Goal: Use online tool/utility

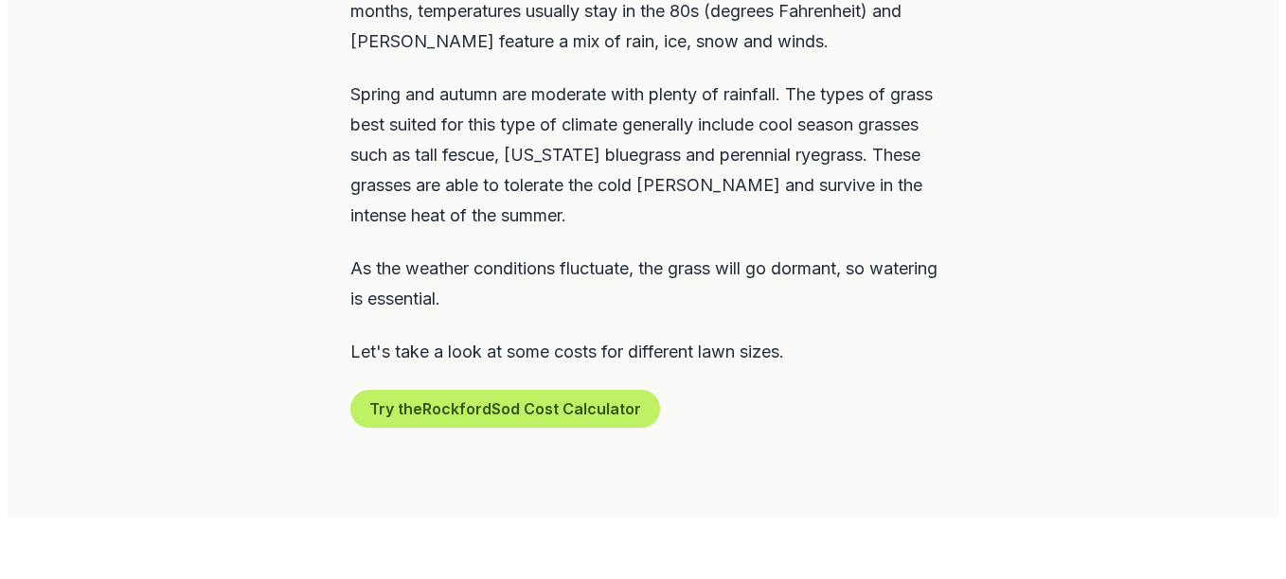
scroll to position [1136, 0]
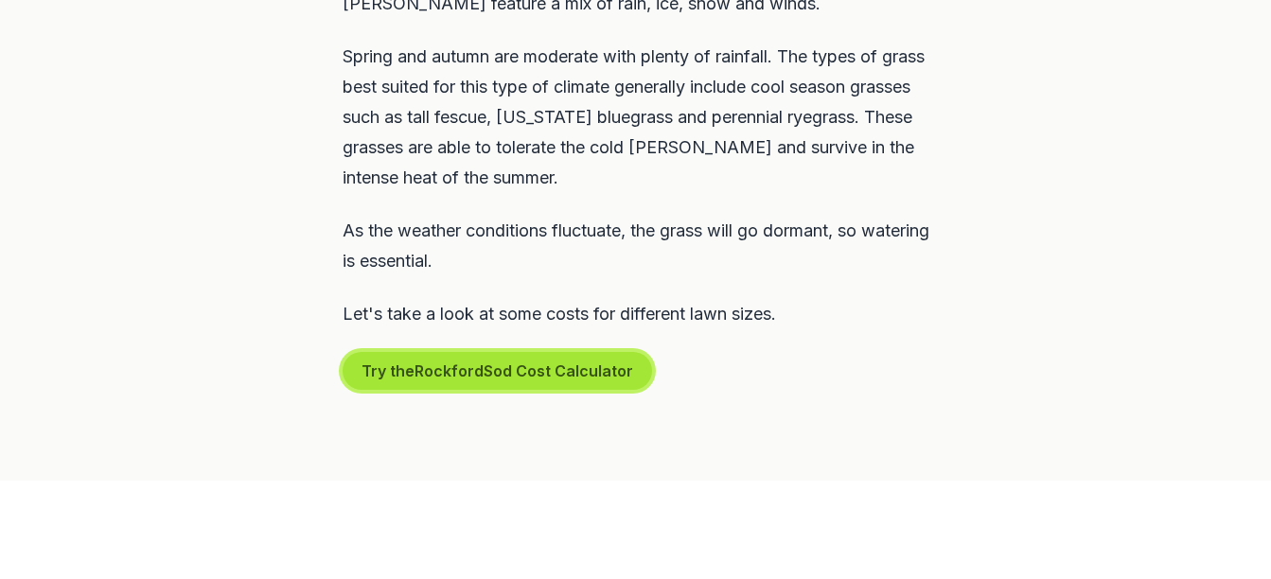
click at [587, 352] on button "Try the Rockford Sod Cost Calculator" at bounding box center [498, 371] width 310 height 38
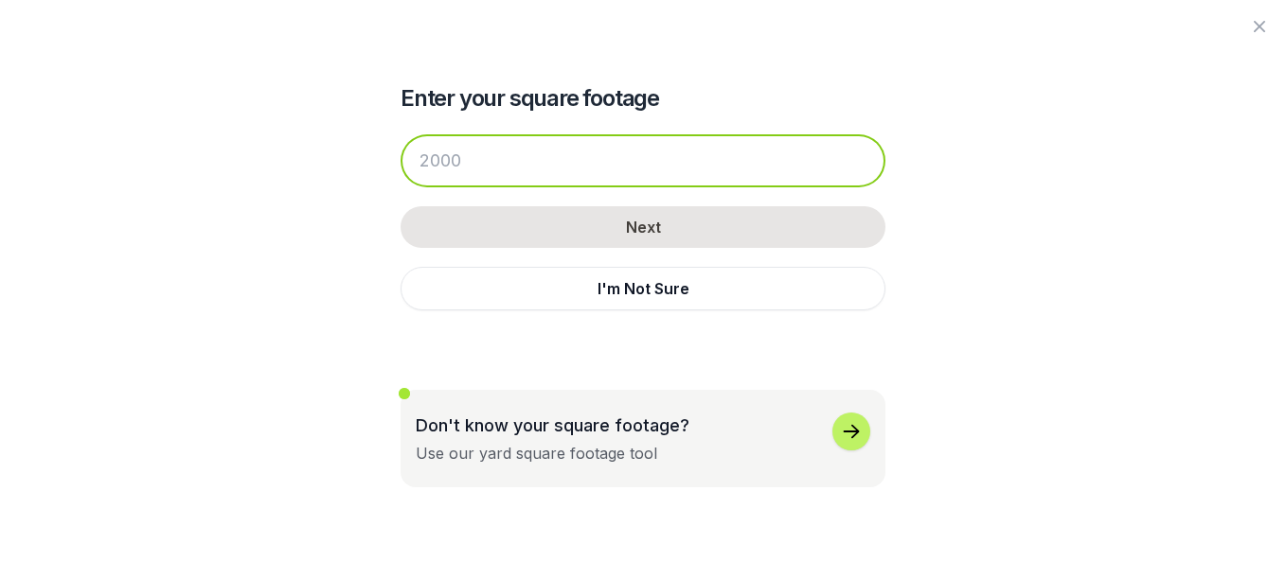
click at [435, 156] on input "number" at bounding box center [642, 160] width 485 height 53
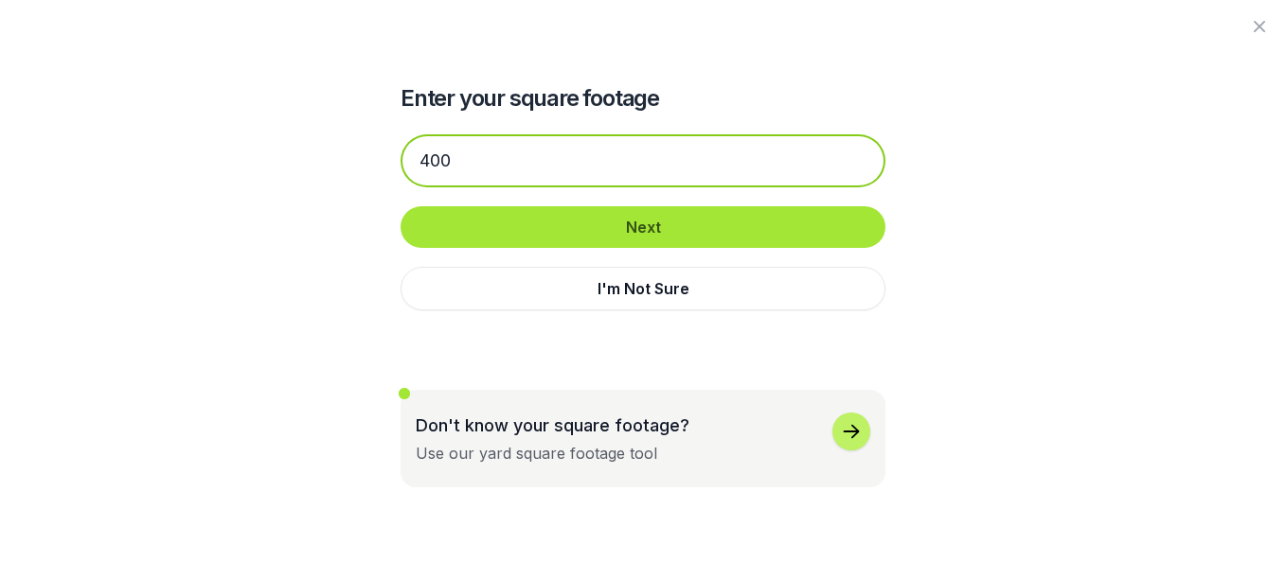
type input "400"
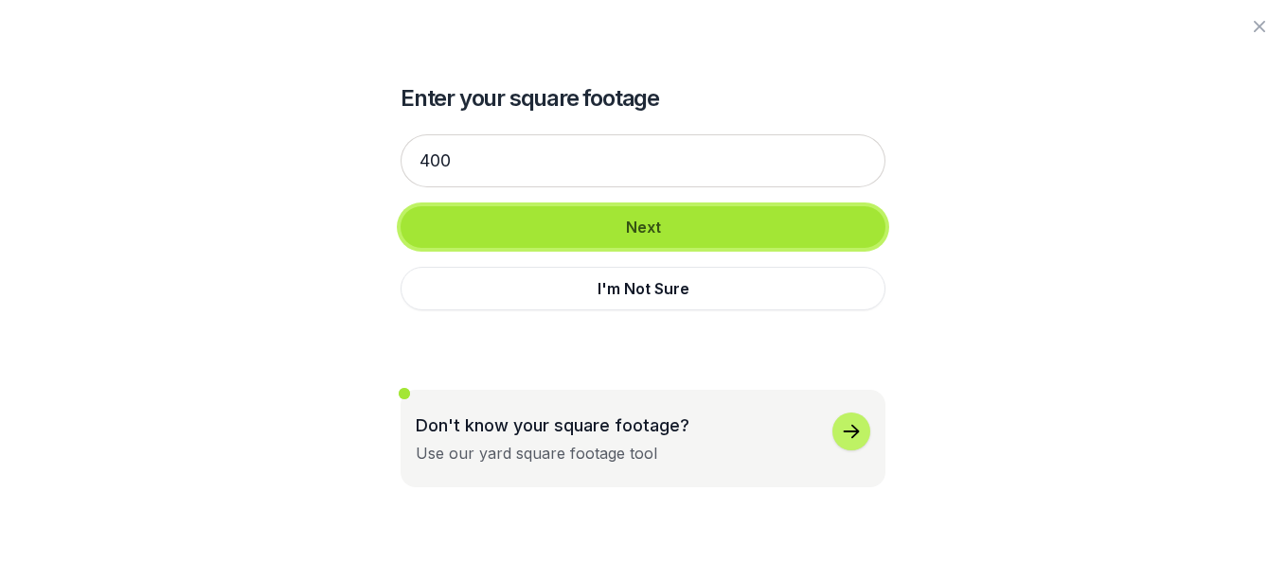
click at [668, 227] on button "Next" at bounding box center [642, 227] width 485 height 42
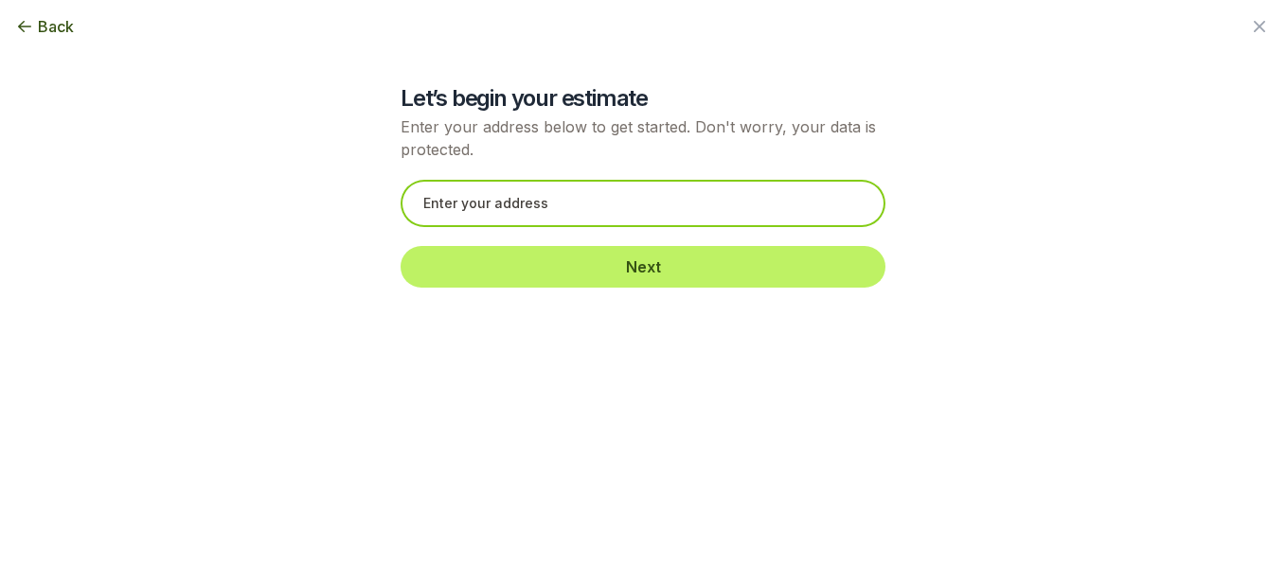
click at [486, 217] on input "text" at bounding box center [642, 203] width 485 height 47
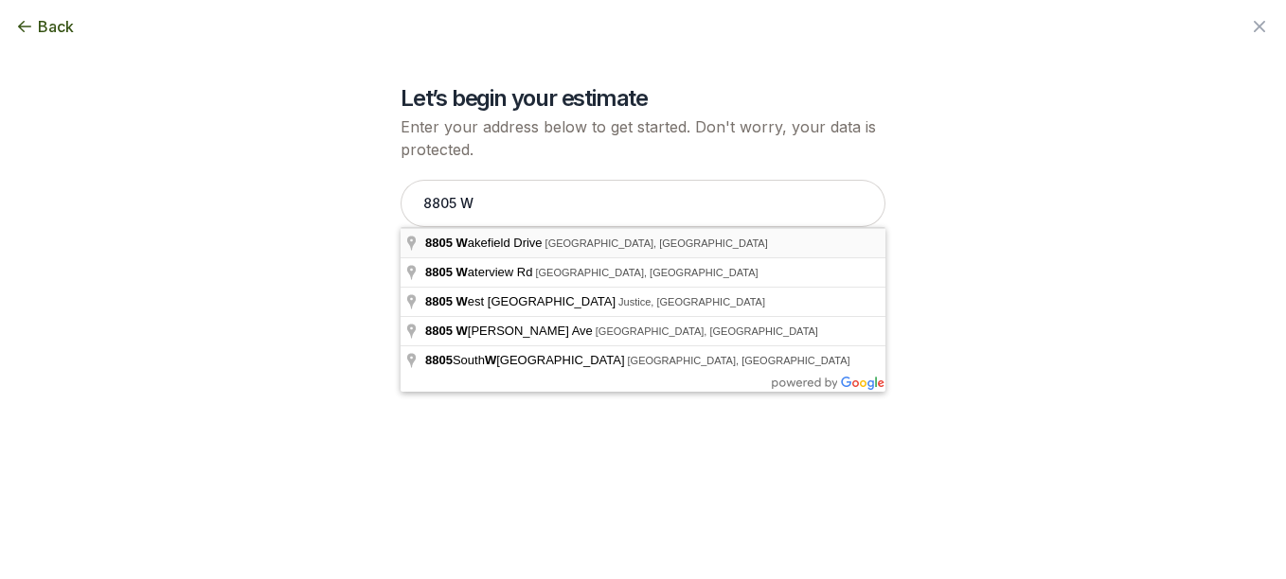
type input "[STREET_ADDRESS]"
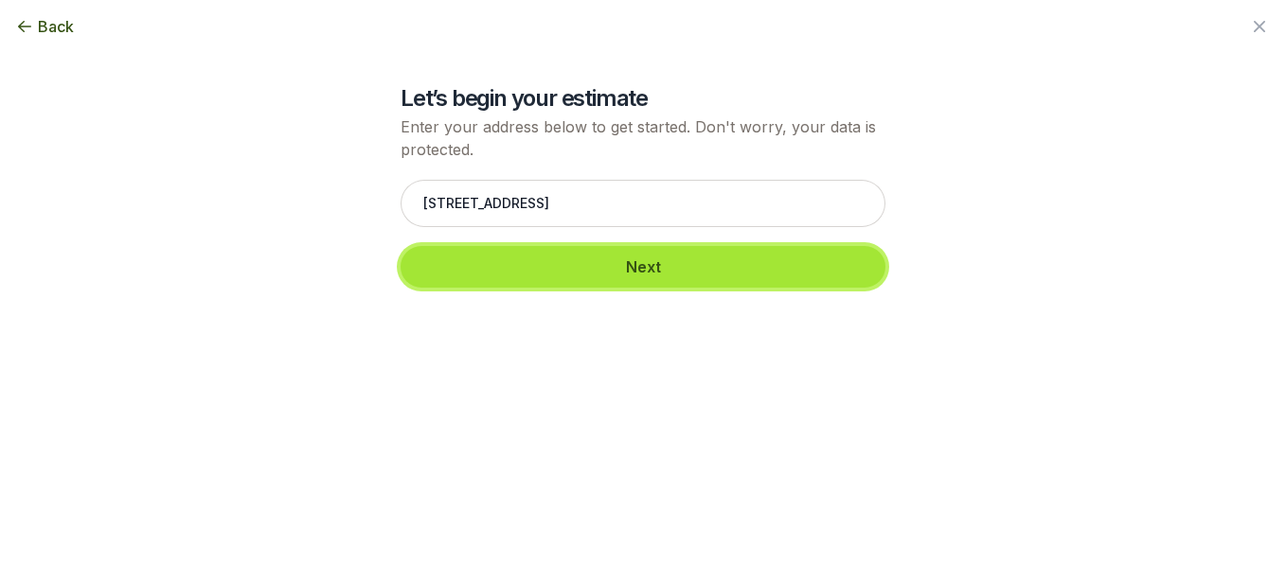
click at [669, 274] on button "Next" at bounding box center [642, 267] width 485 height 42
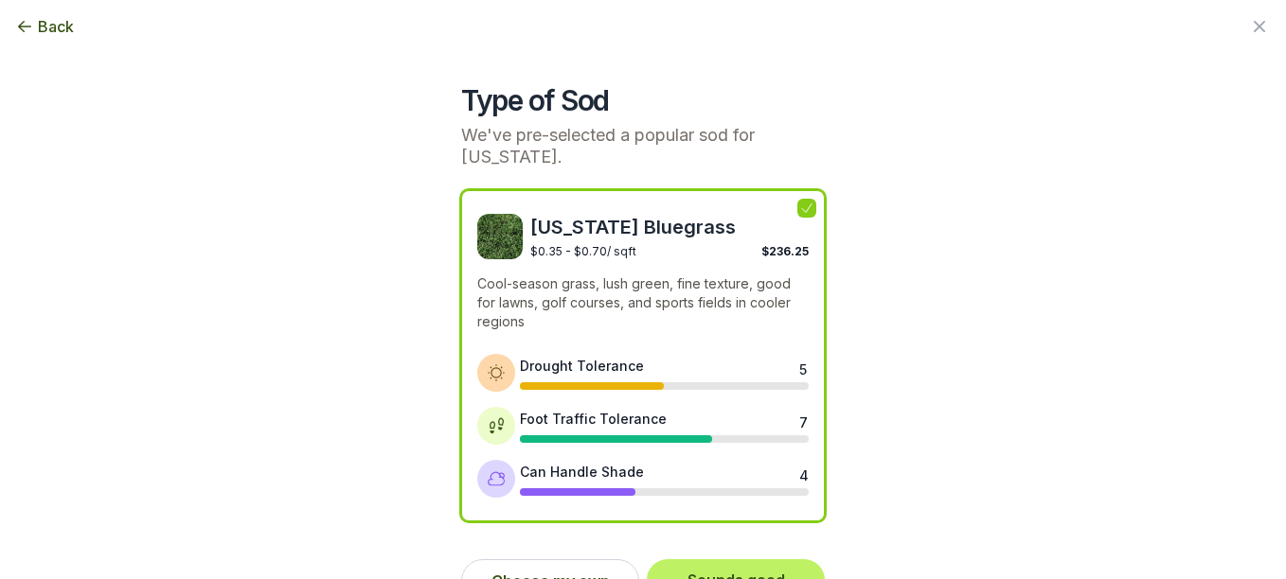
scroll to position [18, 0]
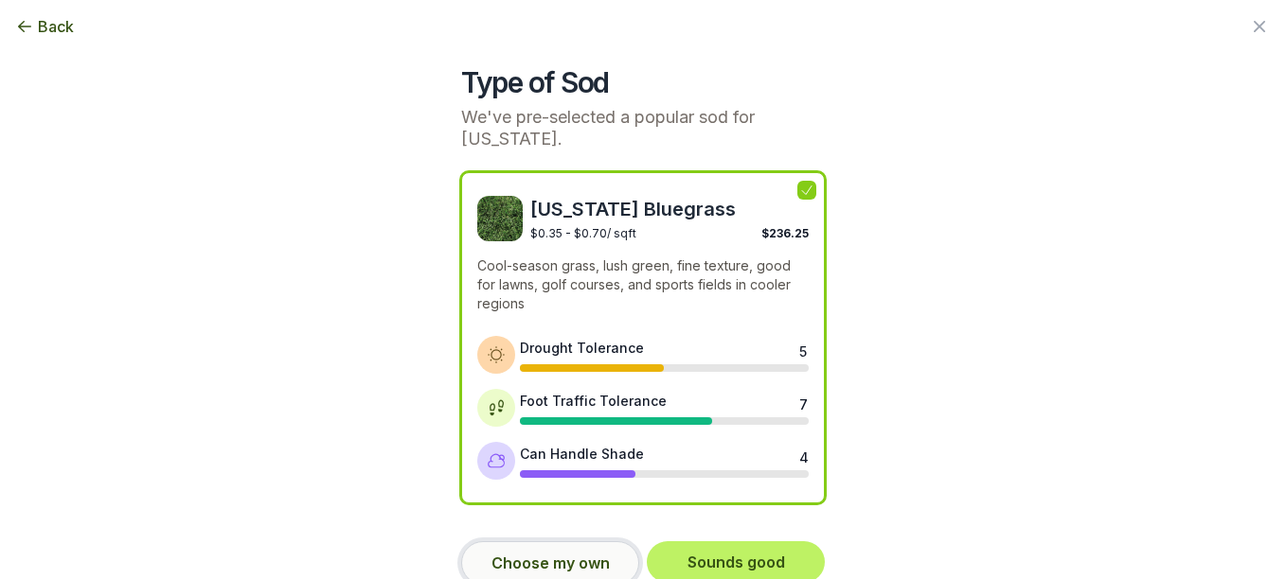
click at [573, 542] on button "Choose my own" at bounding box center [550, 564] width 178 height 44
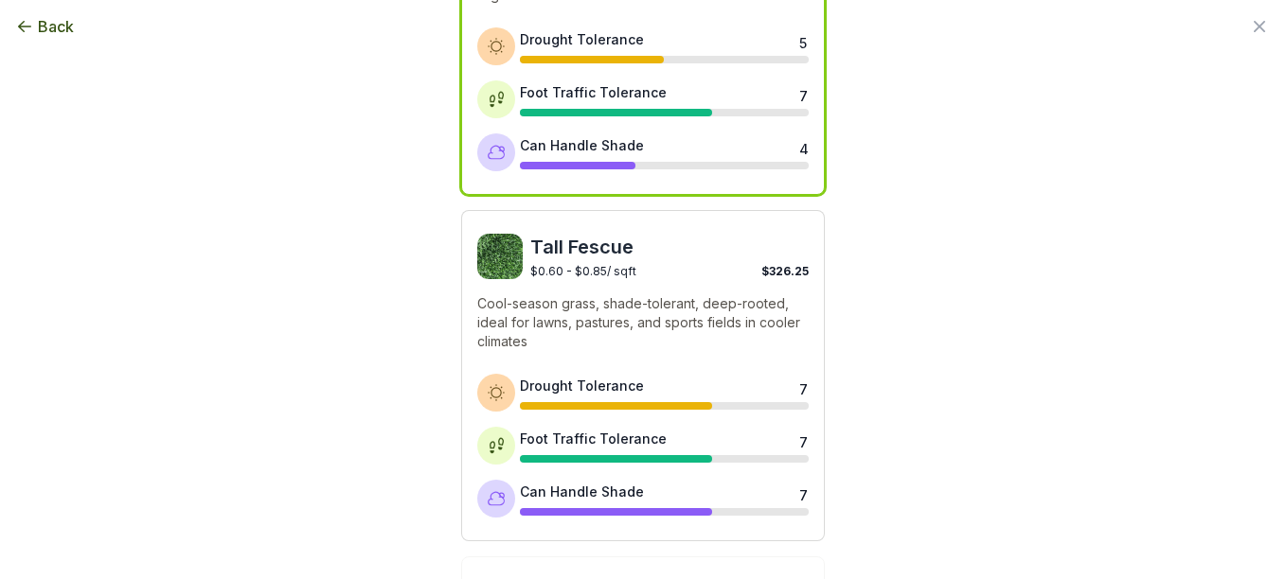
scroll to position [393, 0]
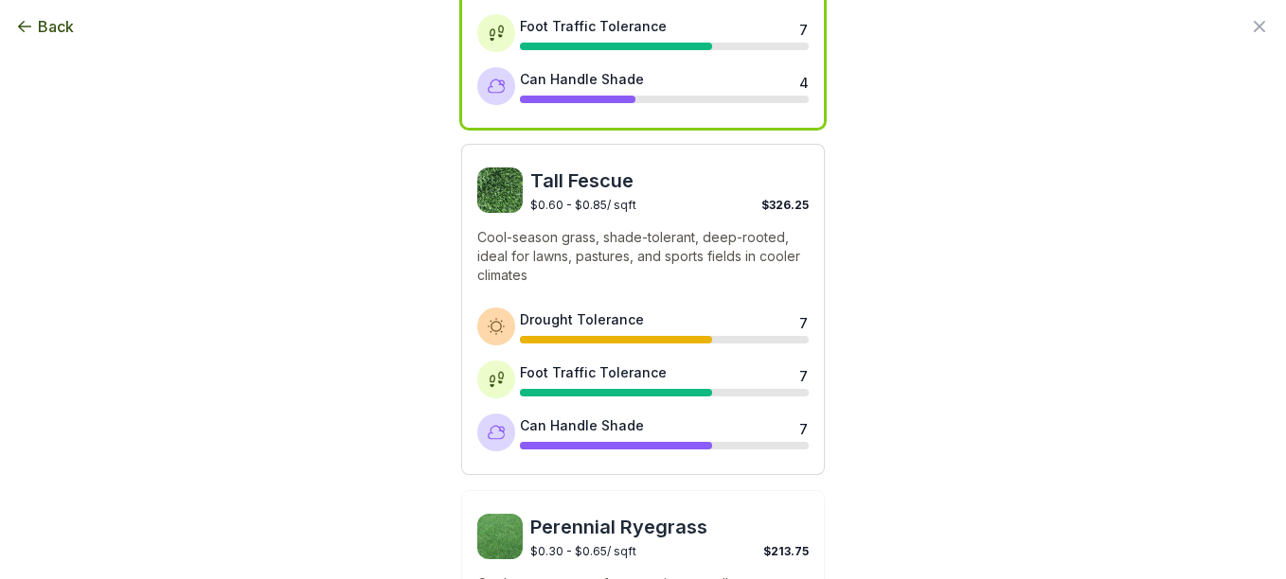
click at [599, 168] on span "Tall Fescue" at bounding box center [669, 181] width 278 height 27
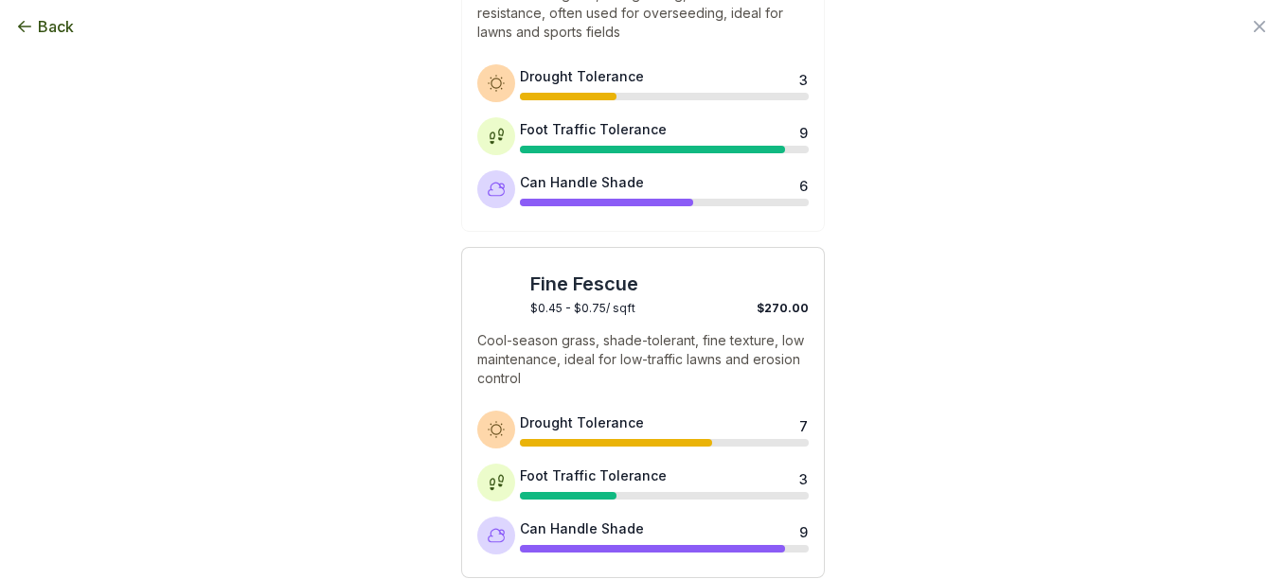
scroll to position [1056, 0]
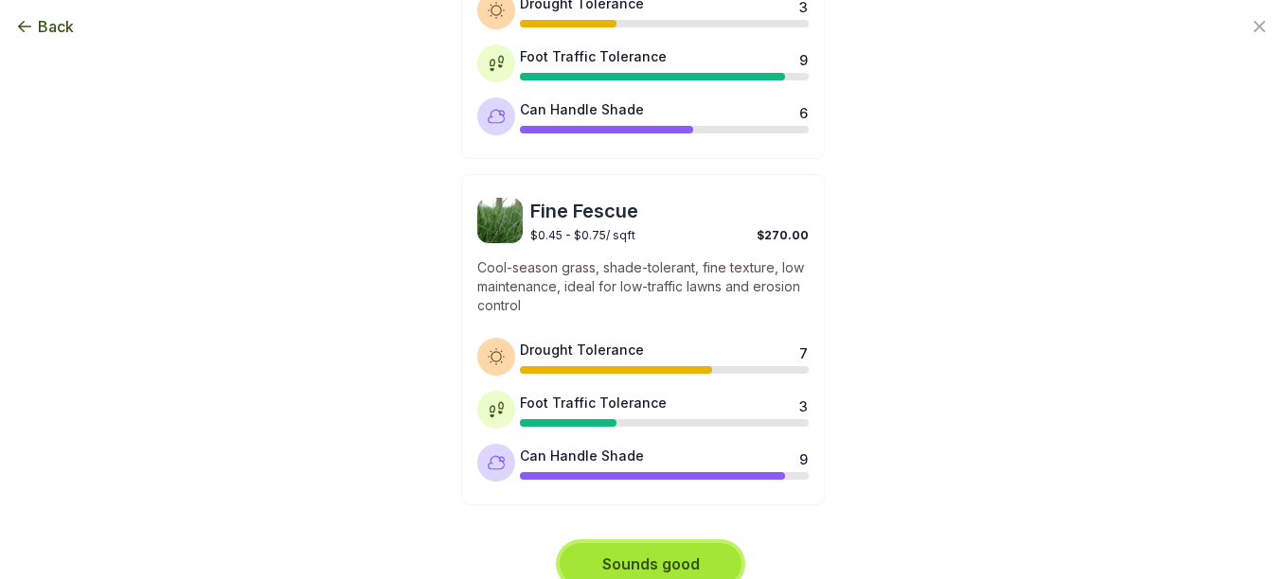
click at [671, 544] on button "Sounds good" at bounding box center [651, 564] width 182 height 42
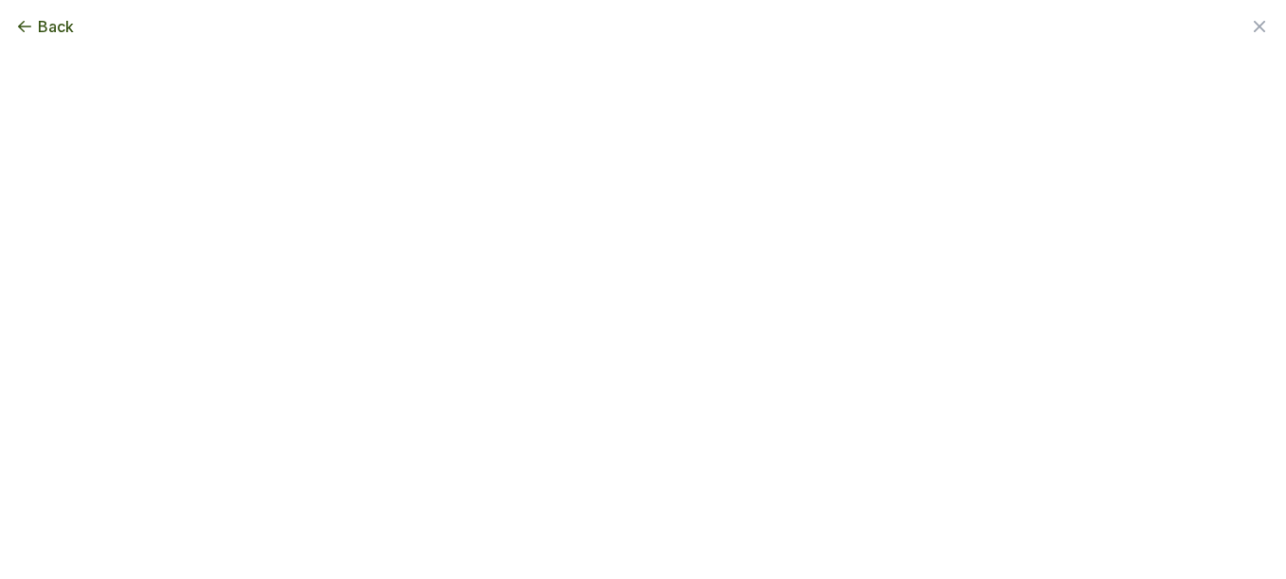
scroll to position [0, 0]
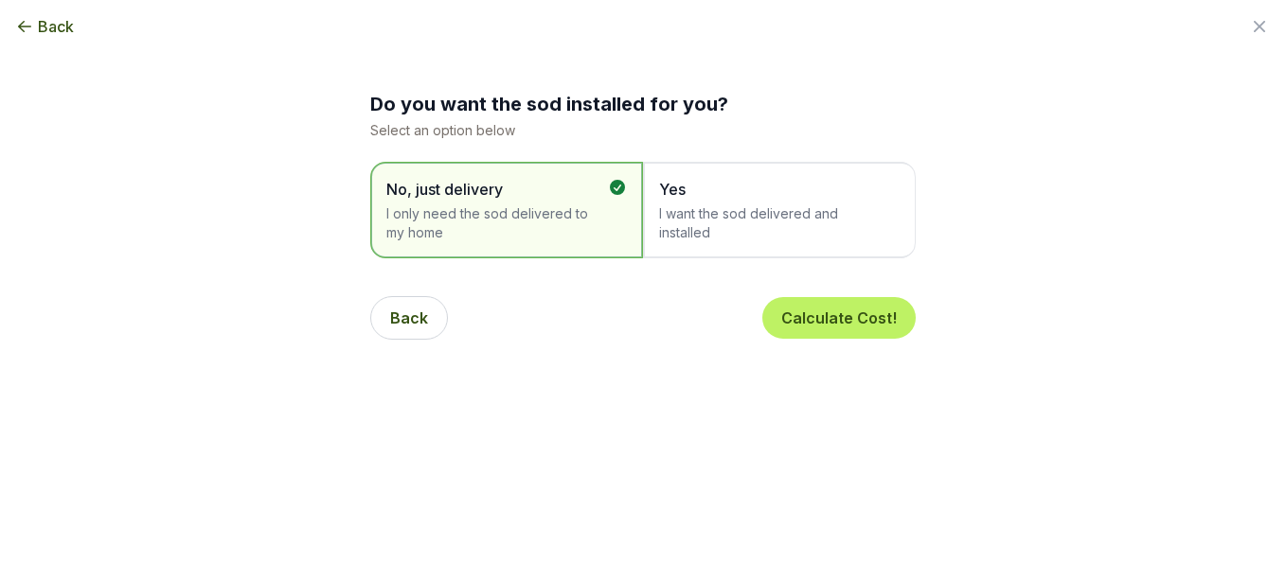
click at [685, 195] on span "Yes" at bounding box center [770, 189] width 222 height 23
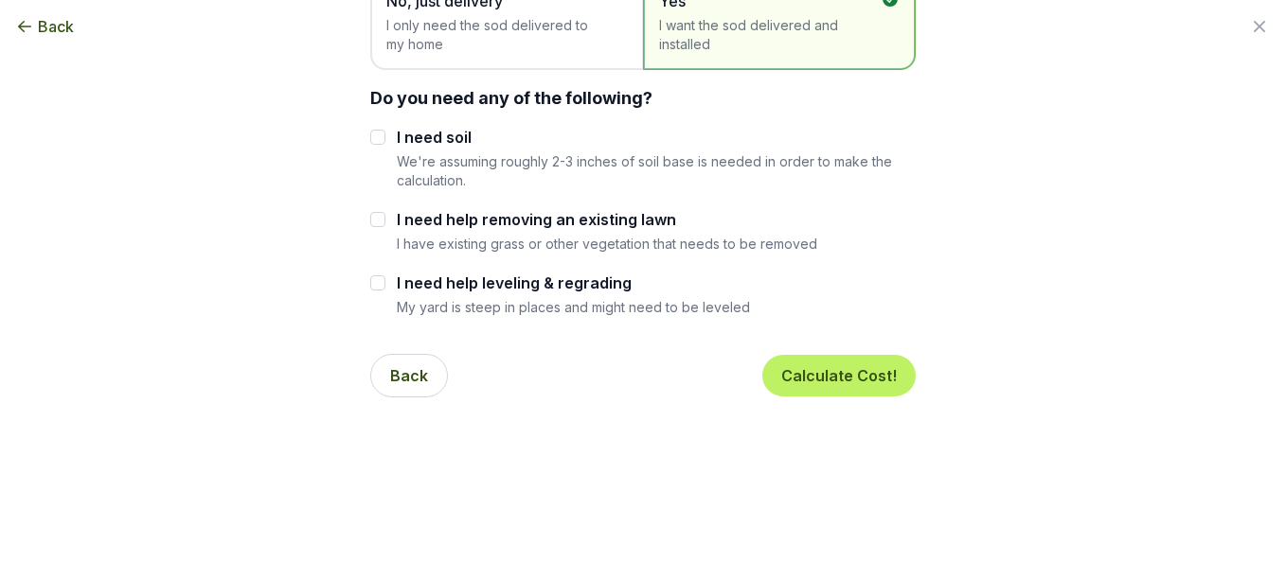
scroll to position [189, 0]
click at [370, 135] on input "I need soil" at bounding box center [377, 136] width 15 height 15
checkbox input "true"
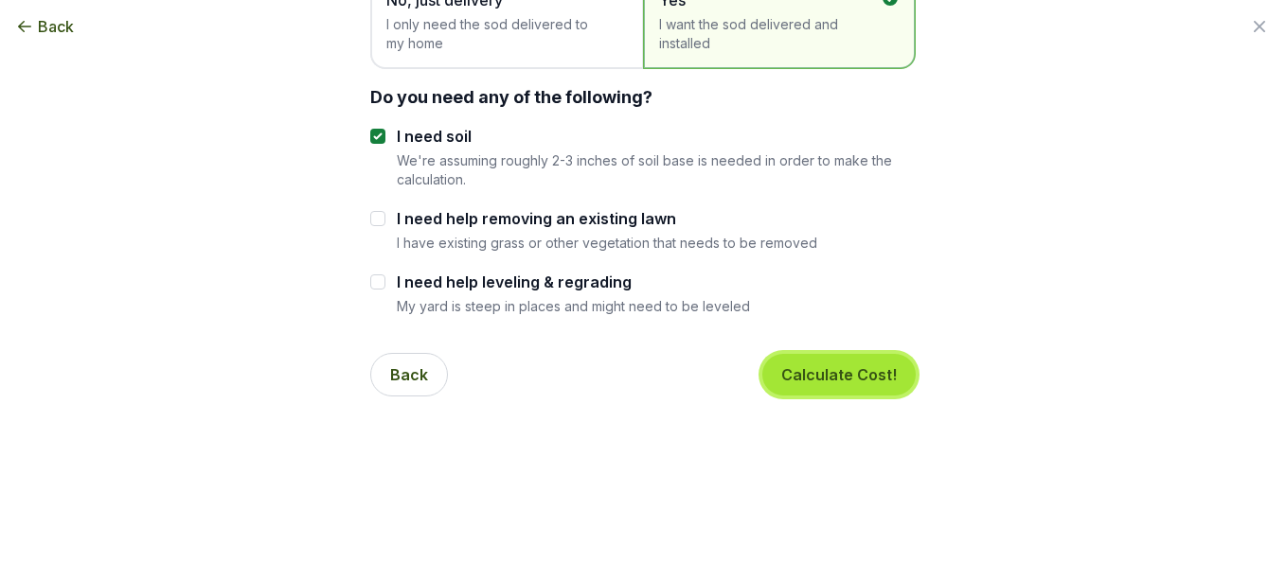
click at [822, 379] on button "Calculate Cost!" at bounding box center [838, 375] width 153 height 42
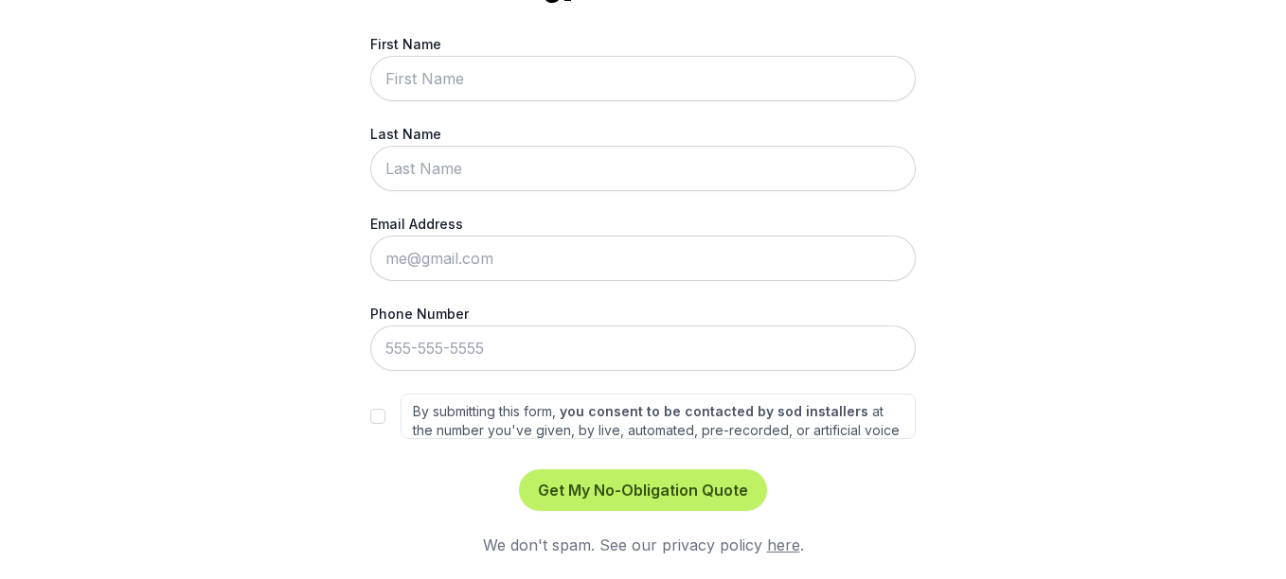
scroll to position [0, 0]
